Goal: Task Accomplishment & Management: Manage account settings

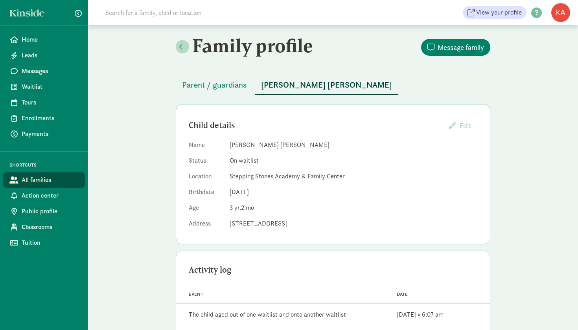
click at [395, 191] on dd "[DATE]" at bounding box center [354, 192] width 248 height 9
click at [203, 81] on span "Parent / guardians" at bounding box center [214, 85] width 65 height 13
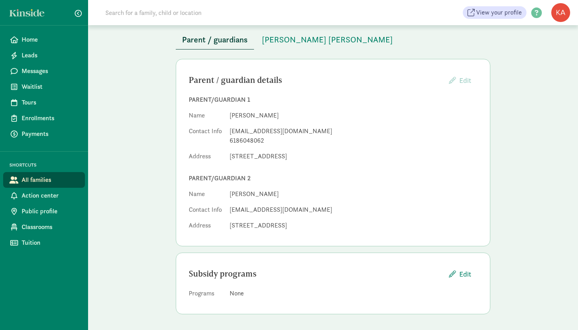
scroll to position [45, 0]
click at [44, 87] on span "Waitlist" at bounding box center [50, 86] width 57 height 9
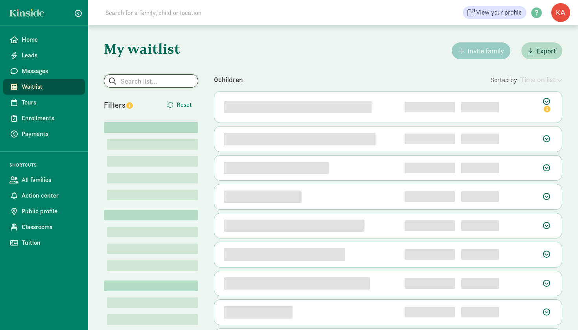
click at [172, 86] on input "search" at bounding box center [151, 81] width 94 height 13
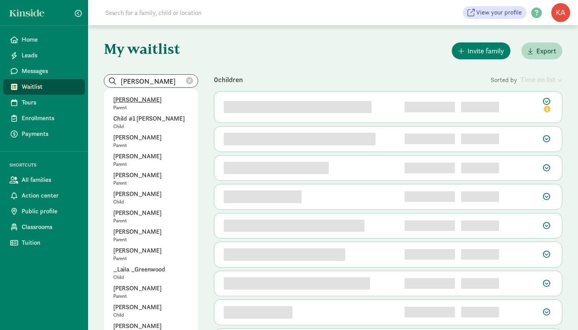
click at [160, 104] on p "[PERSON_NAME]" at bounding box center [151, 99] width 76 height 9
type input "[PERSON_NAME]"
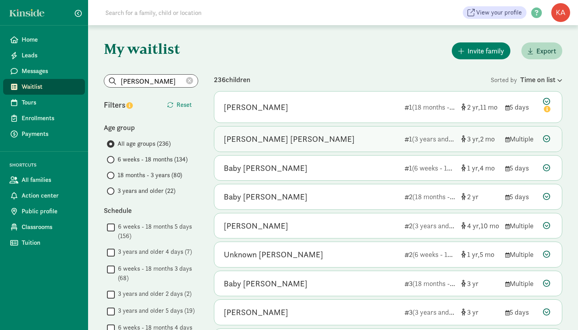
click at [548, 137] on icon at bounding box center [546, 138] width 7 height 7
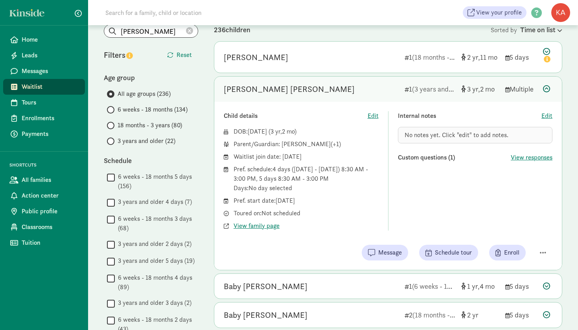
scroll to position [53, 0]
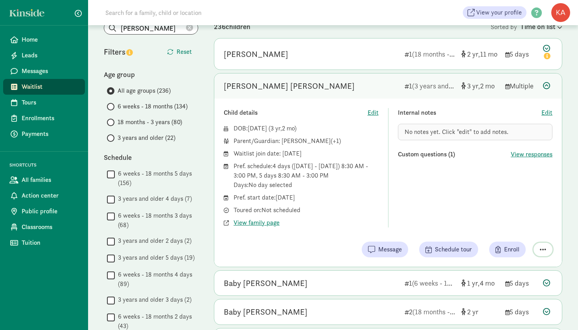
click at [543, 249] on span "button" at bounding box center [543, 249] width 6 height 7
click at [515, 229] on div "Remove from list" at bounding box center [515, 229] width 61 height 9
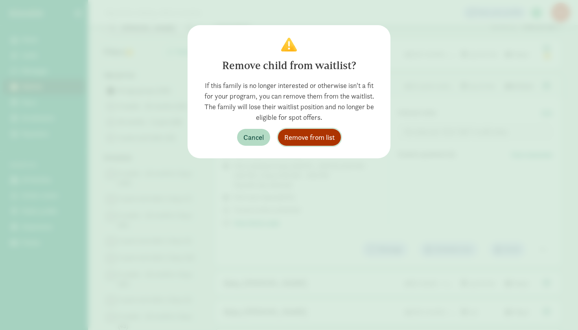
click at [321, 135] on span "Remove from list" at bounding box center [309, 137] width 50 height 11
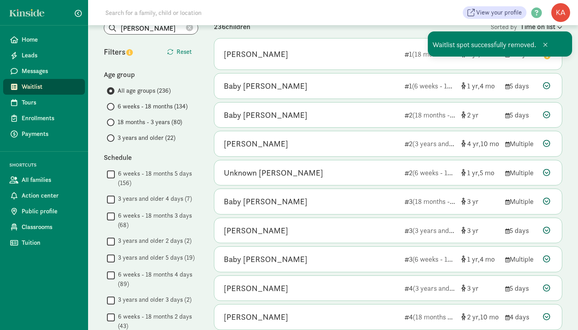
scroll to position [26, 0]
